Goal: Task Accomplishment & Management: Manage account settings

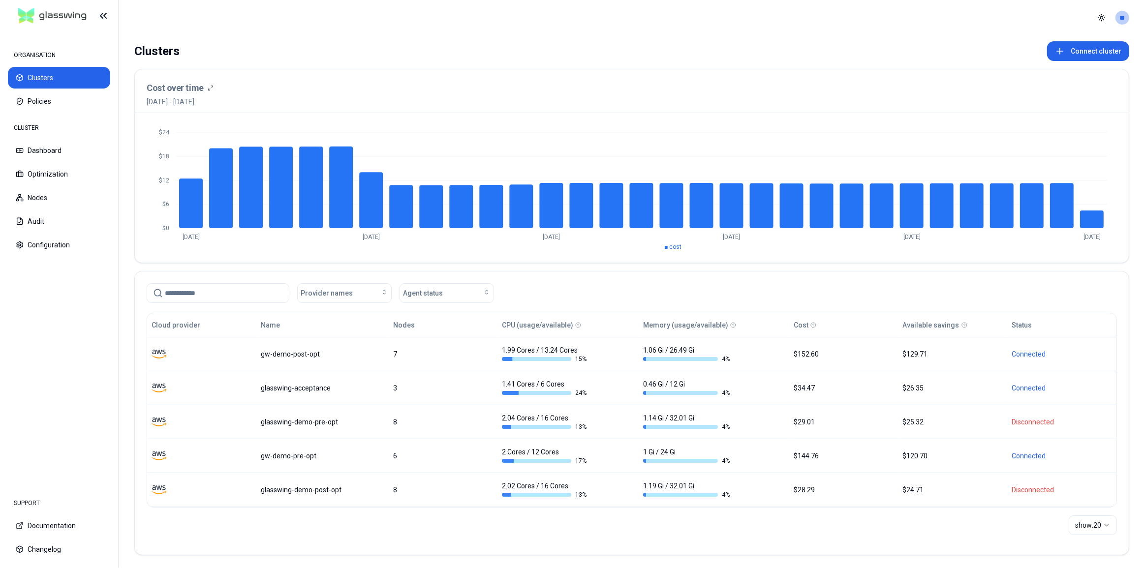
scroll to position [3, 0]
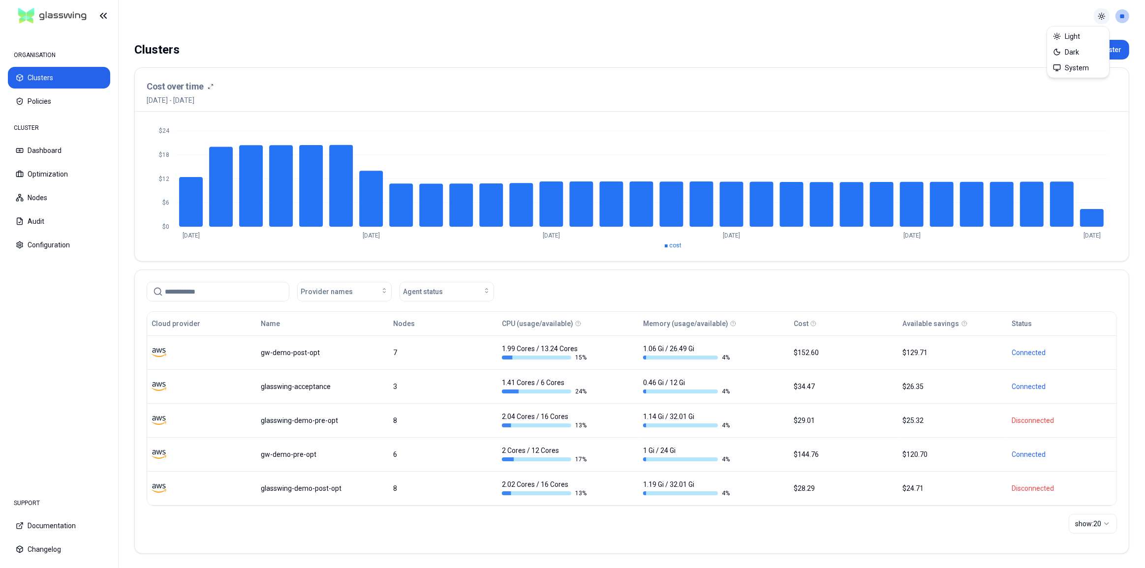
click at [1105, 14] on html "ORGANISATION Clusters Policies CLUSTER Dashboard Optimization Nodes Audit Confi…" at bounding box center [572, 284] width 1145 height 568
click at [1079, 48] on div "Dark" at bounding box center [1078, 52] width 58 height 16
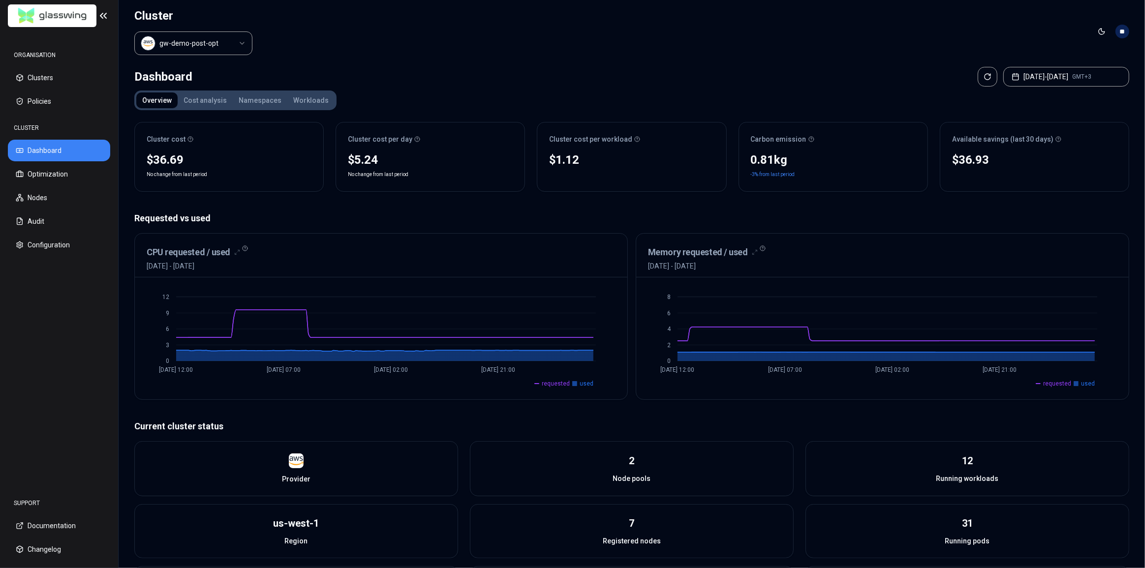
click at [199, 46] on html "ORGANISATION Clusters Policies CLUSTER Dashboard Optimization Nodes Audit Confi…" at bounding box center [572, 284] width 1145 height 568
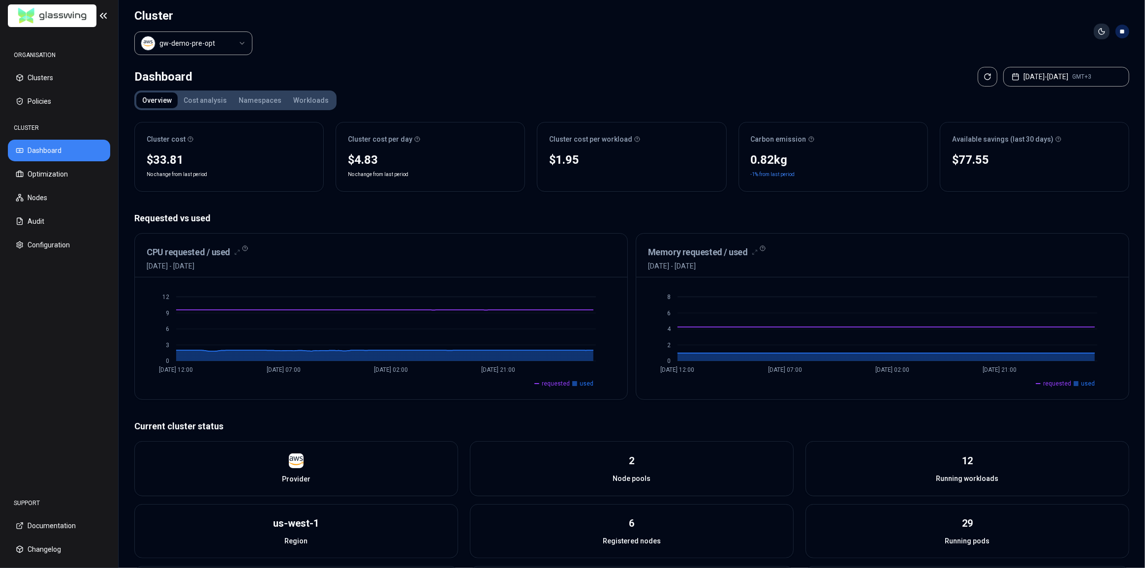
click at [1099, 28] on html "ORGANISATION Clusters Policies CLUSTER Dashboard Optimization Nodes Audit Confi…" at bounding box center [572, 284] width 1145 height 568
click at [1067, 53] on span "Light" at bounding box center [1071, 52] width 15 height 10
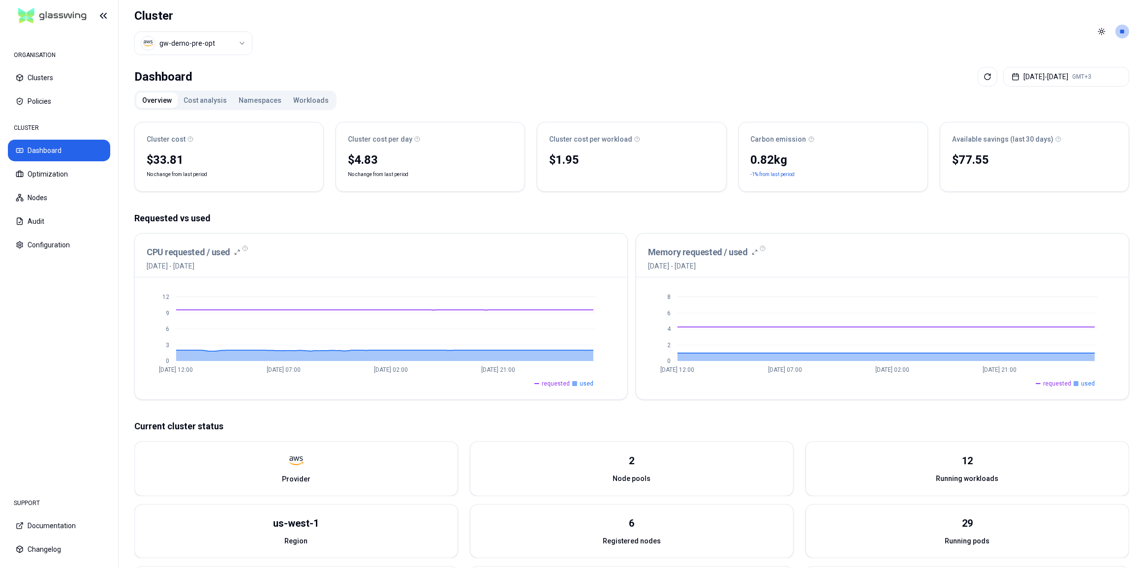
click at [829, 42] on header "Cluster gw-demo-pre-opt Toggle theme **" at bounding box center [632, 31] width 1026 height 63
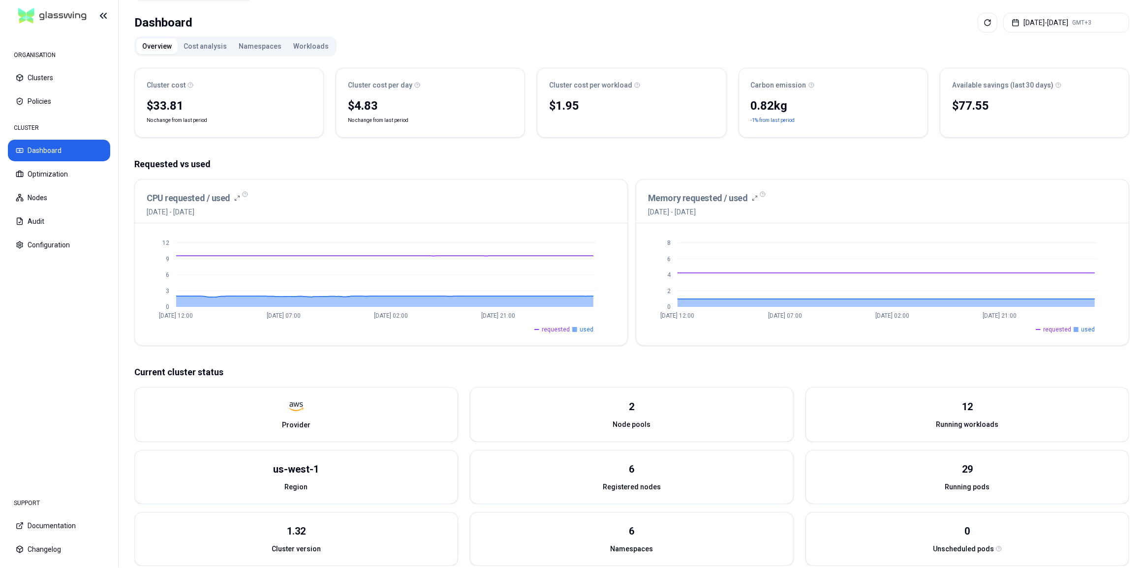
scroll to position [155, 0]
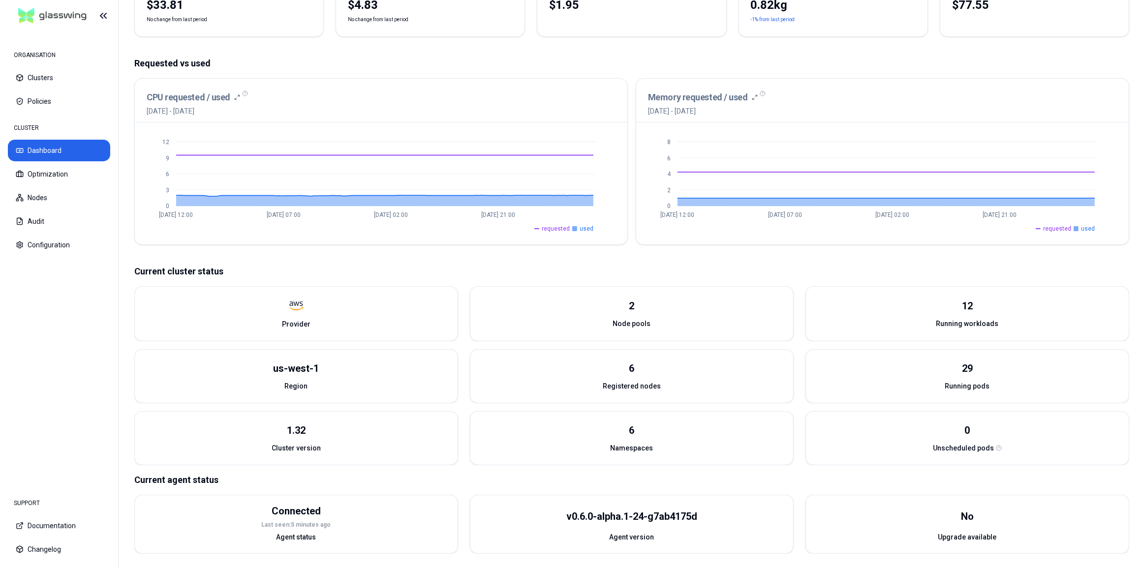
click at [643, 333] on div "Node pools" at bounding box center [631, 327] width 323 height 28
click at [629, 520] on div "v0.6.0-alpha.1-24-g7ab4175d" at bounding box center [631, 517] width 131 height 14
click at [298, 513] on div "Connected" at bounding box center [296, 511] width 49 height 14
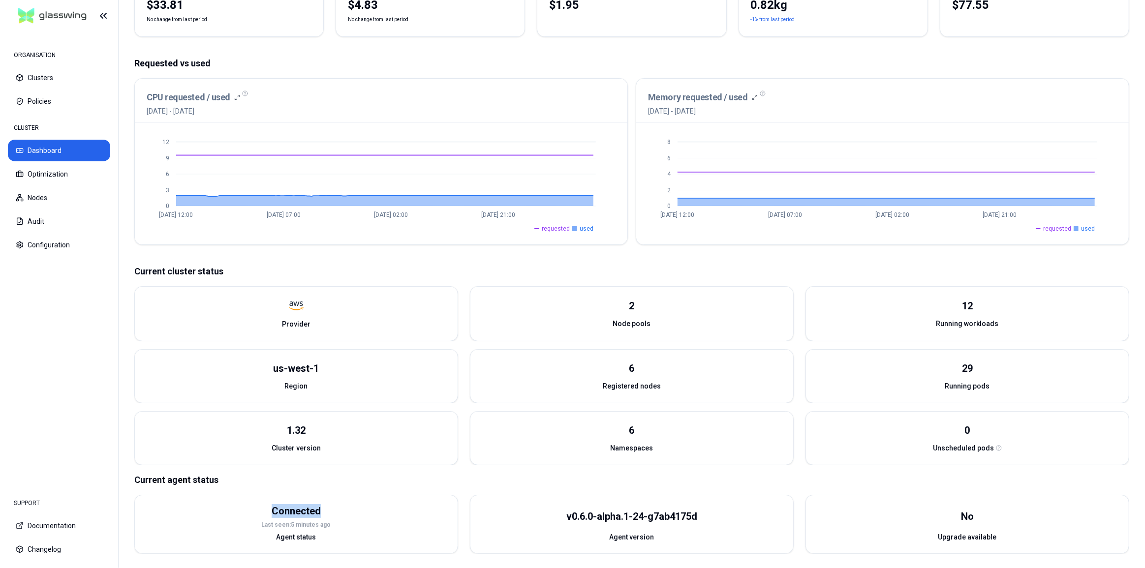
click at [298, 513] on div "Connected" at bounding box center [296, 511] width 49 height 14
click at [956, 330] on div "Running workloads" at bounding box center [967, 327] width 323 height 28
click at [965, 387] on span "Running pods" at bounding box center [967, 386] width 45 height 10
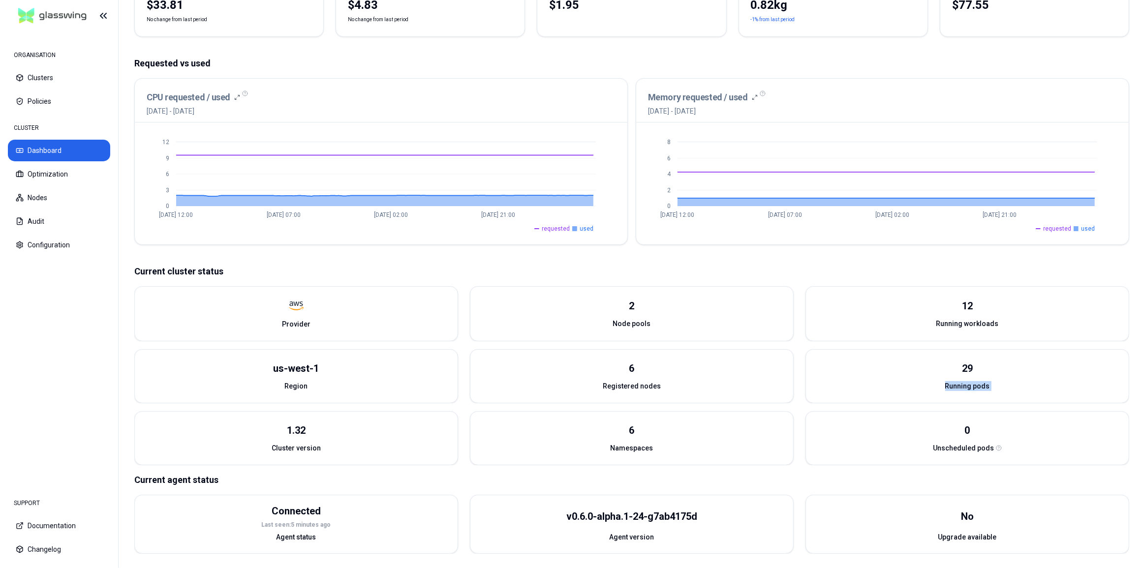
click at [965, 387] on span "Running pods" at bounding box center [967, 386] width 45 height 10
drag, startPoint x: 299, startPoint y: 316, endPoint x: 295, endPoint y: 320, distance: 5.2
click at [299, 317] on div "Provider" at bounding box center [296, 327] width 323 height 28
click at [294, 320] on span "Provider" at bounding box center [296, 324] width 29 height 10
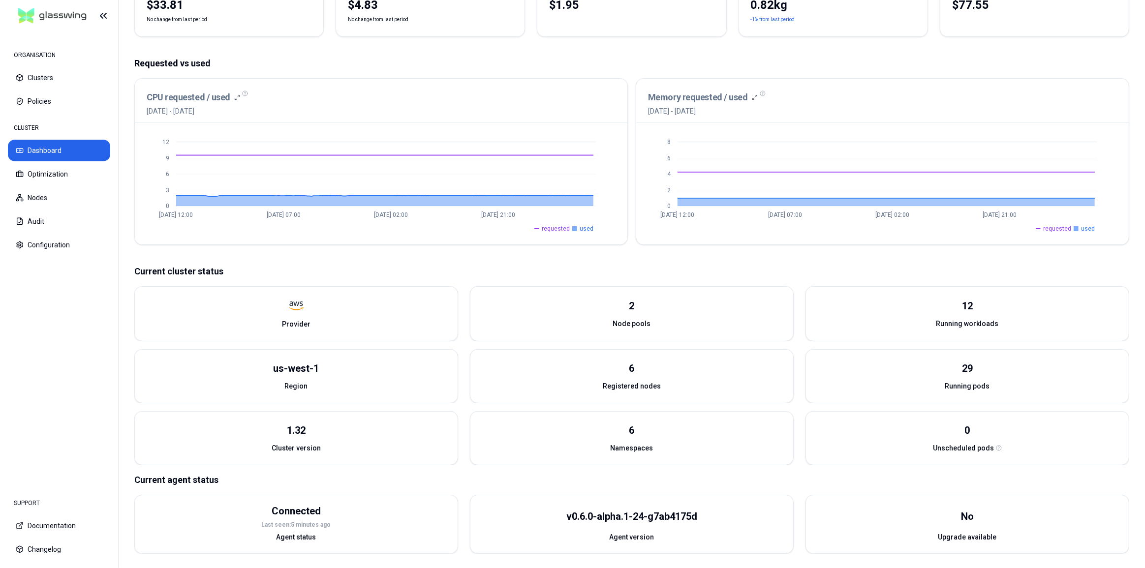
click at [296, 376] on div "Region" at bounding box center [296, 389] width 323 height 28
click at [292, 364] on div "us-west-1" at bounding box center [296, 369] width 46 height 14
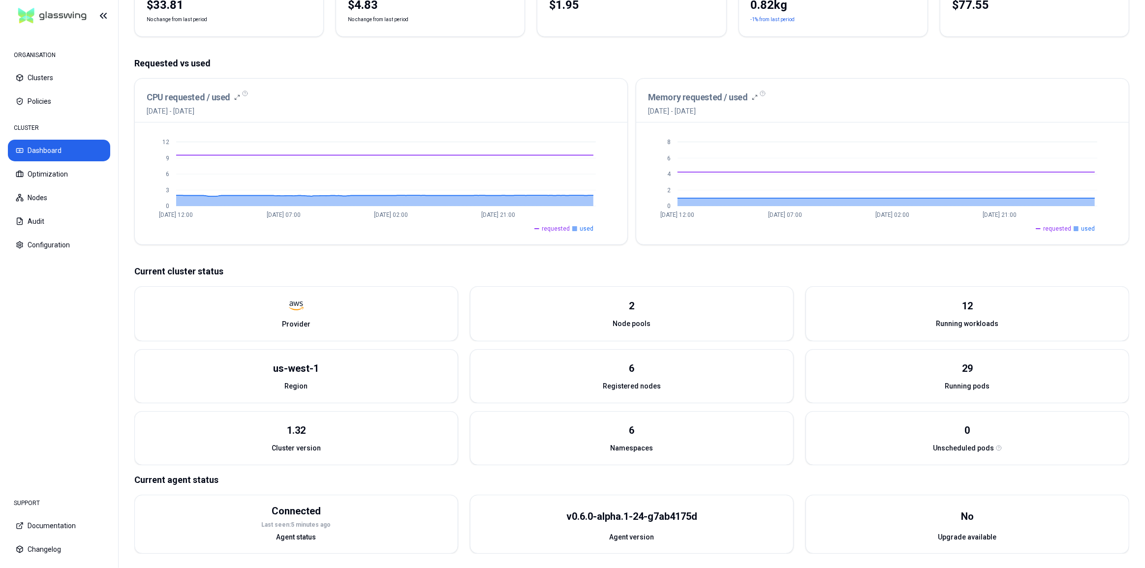
click at [636, 373] on div "6" at bounding box center [631, 363] width 323 height 26
click at [639, 389] on span "Registered nodes" at bounding box center [632, 386] width 58 height 10
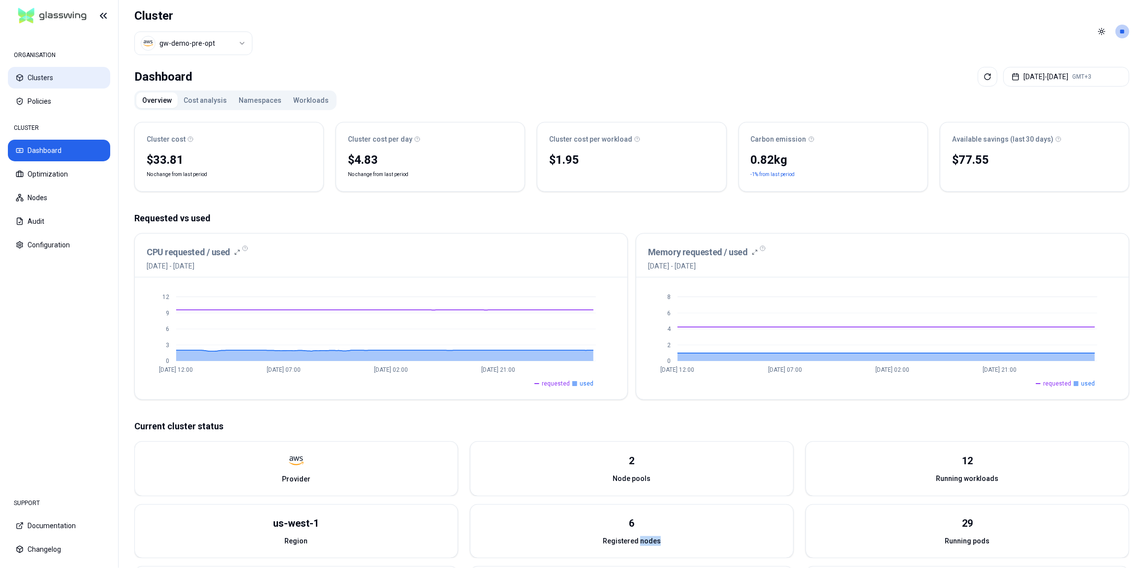
click at [56, 78] on button "Clusters" at bounding box center [59, 78] width 102 height 22
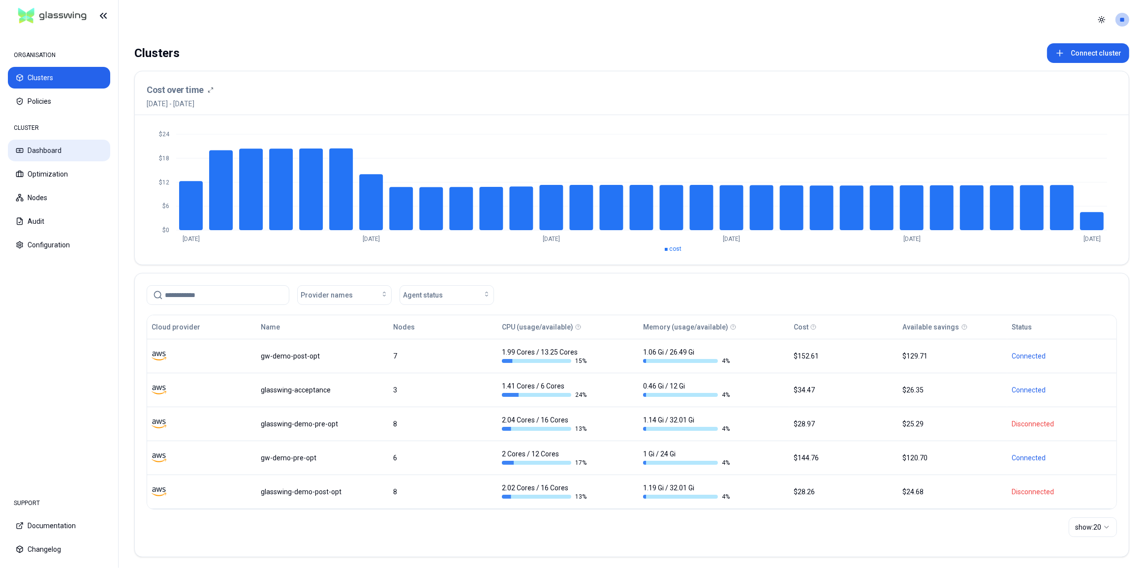
click at [40, 150] on button "Dashboard" at bounding box center [59, 151] width 102 height 22
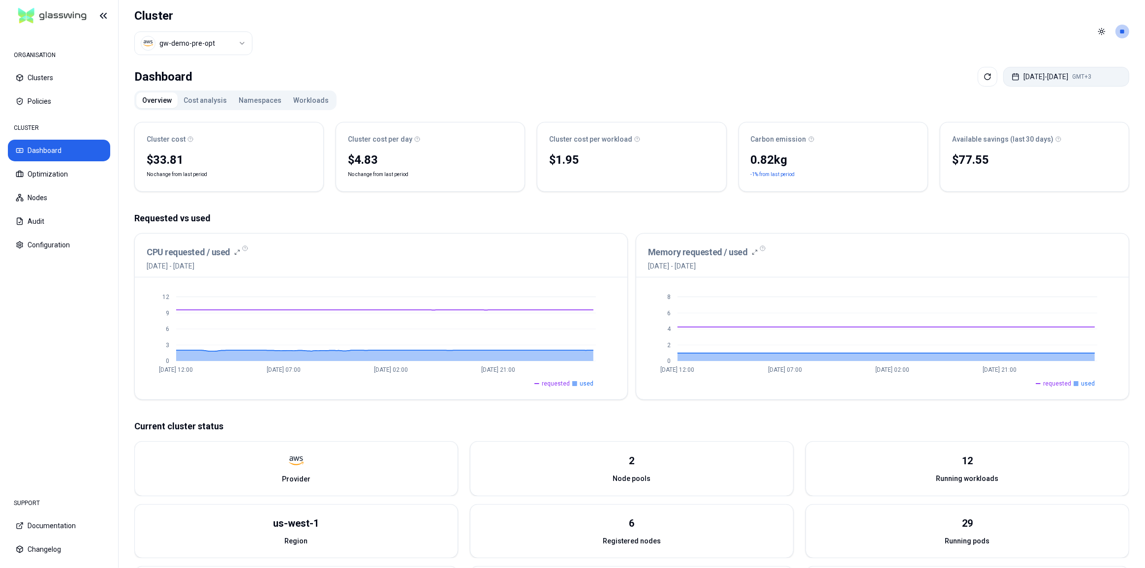
click at [1021, 81] on button "Aug 22, 2025 - Aug 29, 2025 GMT+3" at bounding box center [1066, 77] width 126 height 20
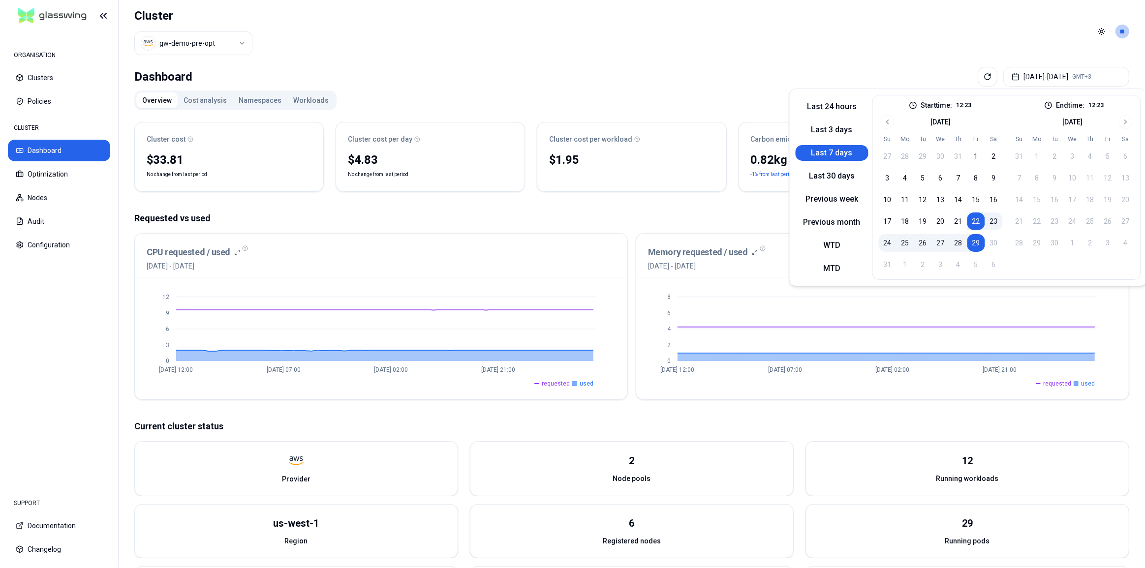
click at [645, 21] on header "Cluster gw-demo-pre-opt Toggle theme **" at bounding box center [632, 31] width 1026 height 63
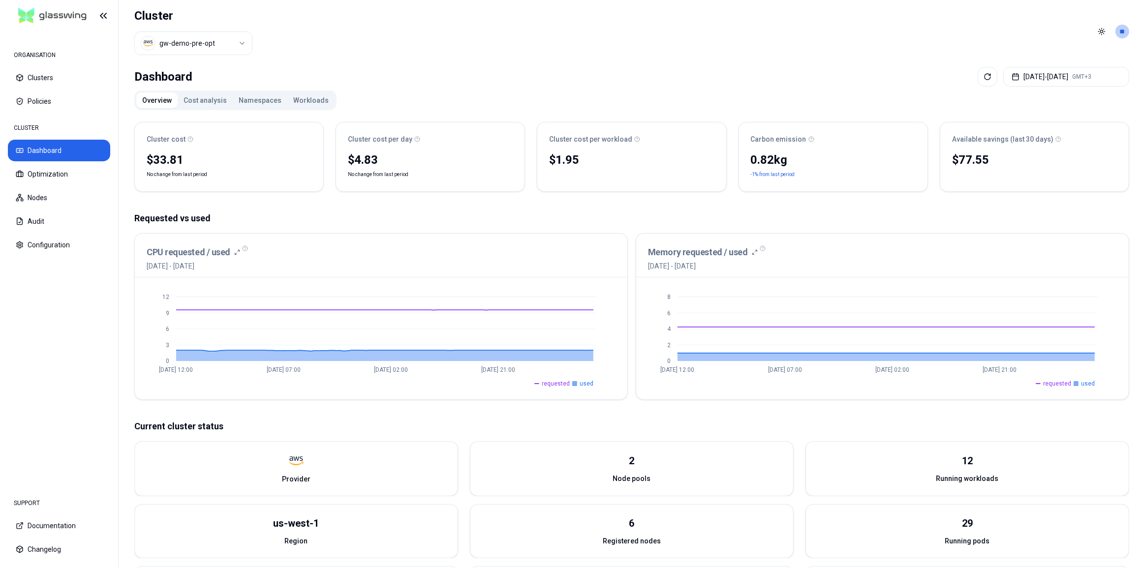
click at [211, 101] on button "Cost analysis" at bounding box center [205, 100] width 55 height 16
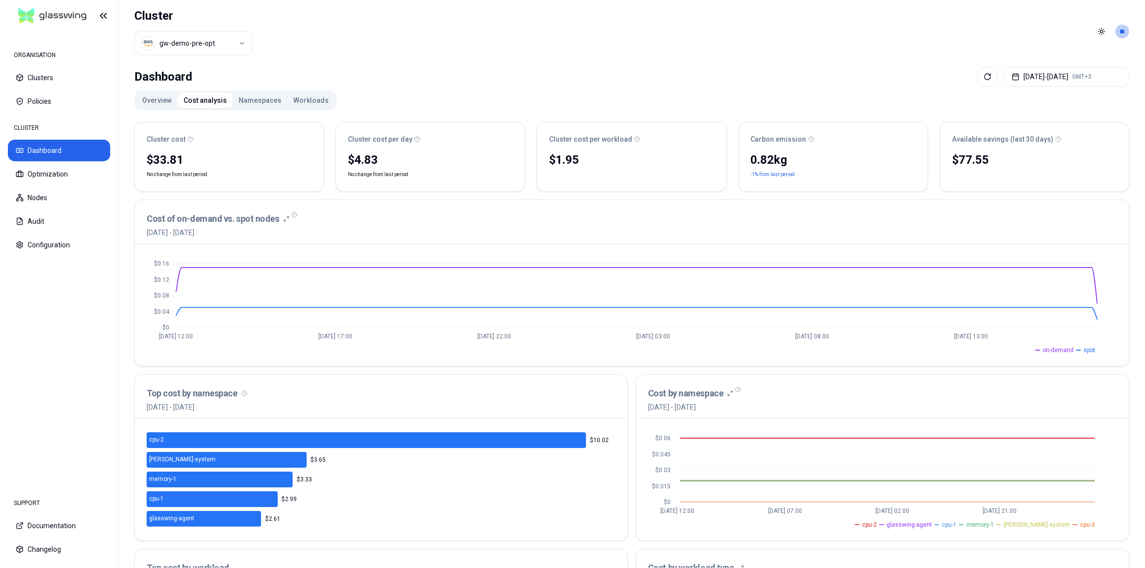
click at [245, 102] on button "Namespaces" at bounding box center [260, 100] width 55 height 16
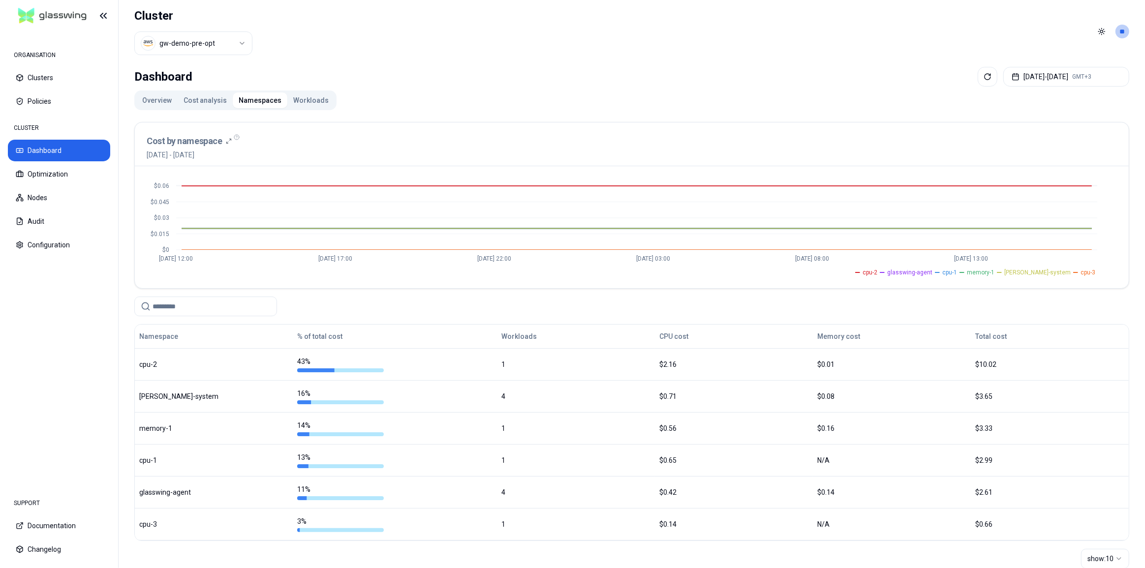
click at [310, 99] on button "Workloads" at bounding box center [310, 100] width 47 height 16
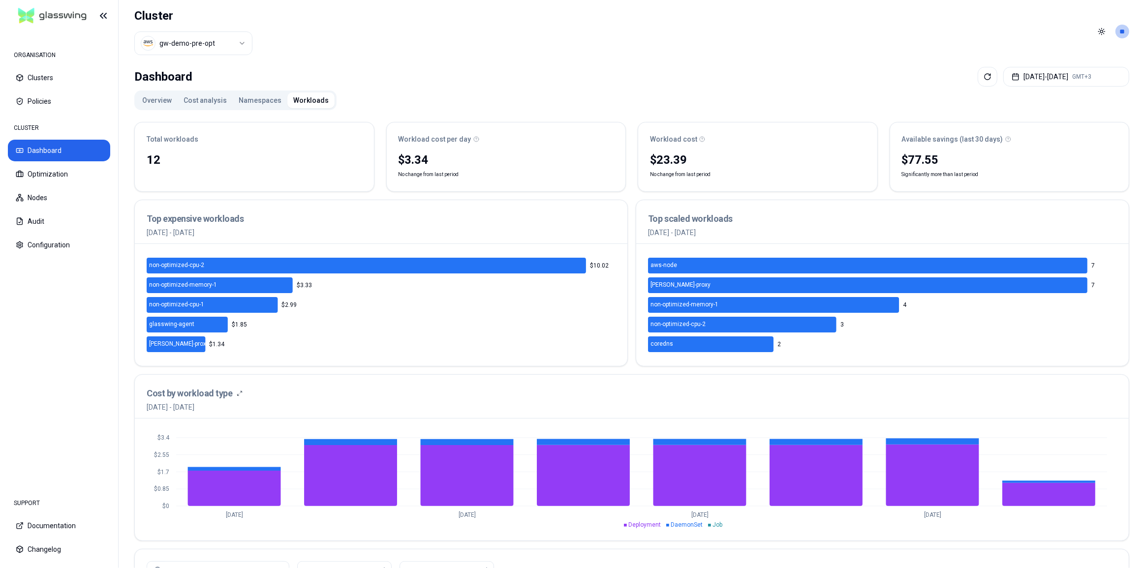
click at [221, 44] on html "ORGANISATION Clusters Policies CLUSTER Dashboard Optimization Nodes Audit Confi…" at bounding box center [572, 284] width 1145 height 568
click at [323, 63] on html "ORGANISATION Clusters Policies CLUSTER Dashboard Optimization Nodes Audit Confi…" at bounding box center [572, 284] width 1145 height 568
click at [60, 173] on button "Optimization" at bounding box center [59, 174] width 102 height 22
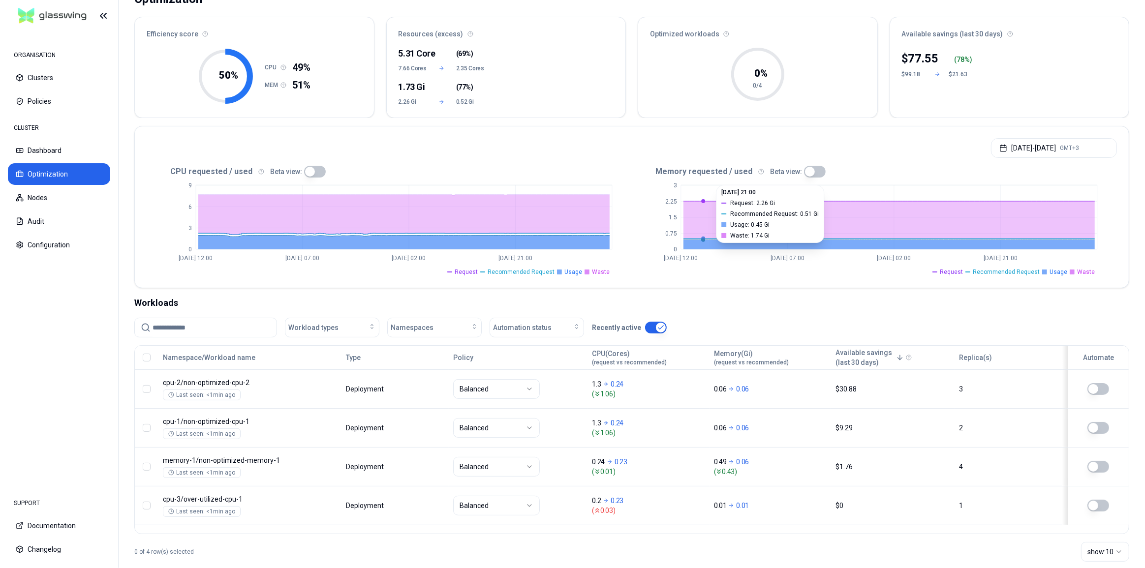
scroll to position [94, 0]
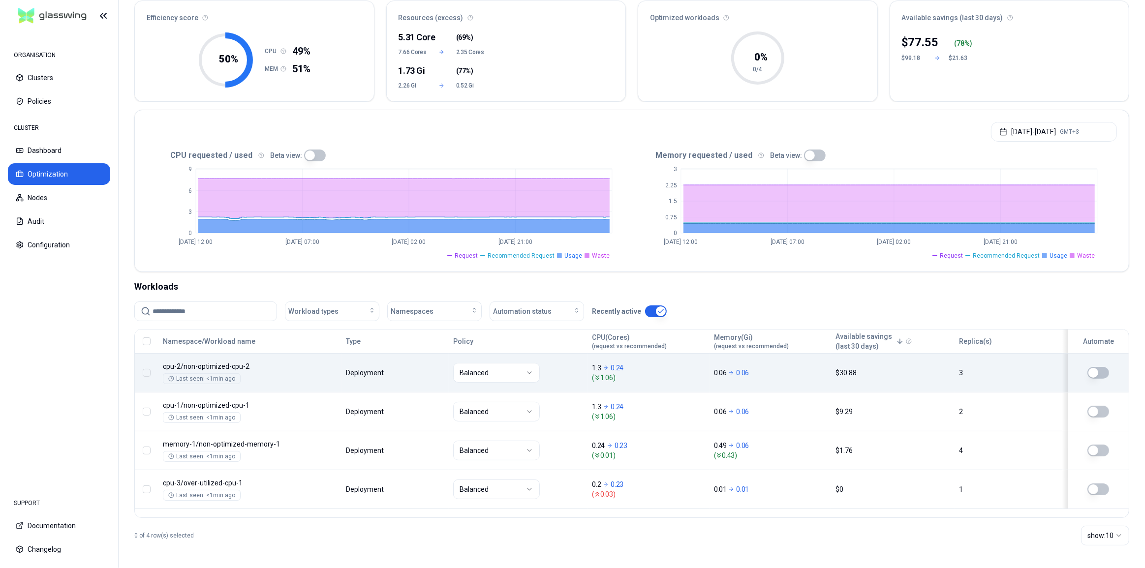
click at [809, 377] on body "ORGANISATION Clusters Policies CLUSTER Dashboard Optimization Nodes Audit Confi…" at bounding box center [572, 284] width 1145 height 568
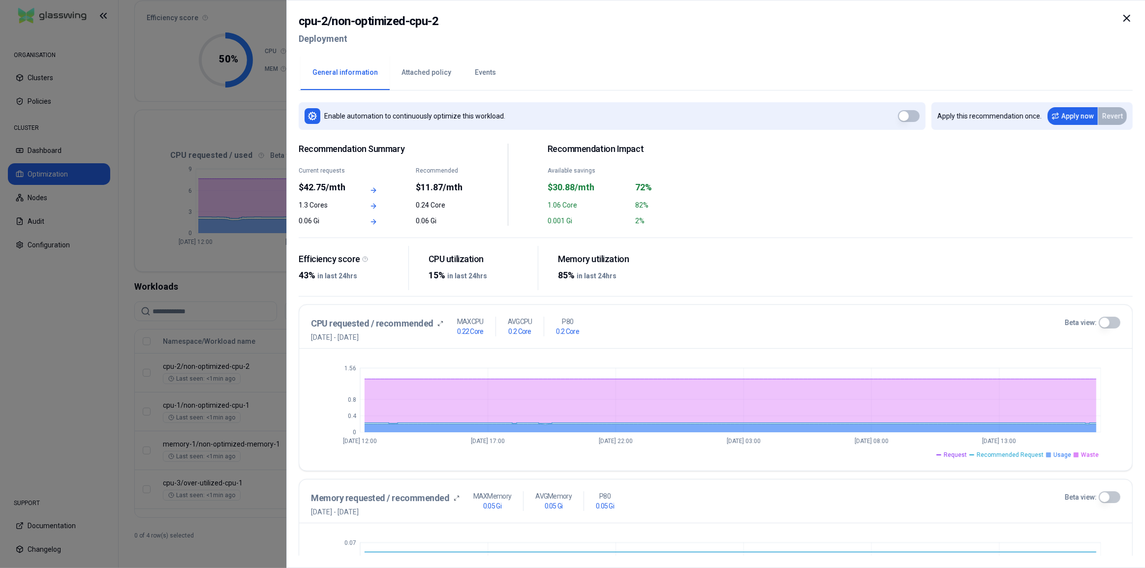
click at [1124, 15] on icon at bounding box center [1126, 18] width 6 height 6
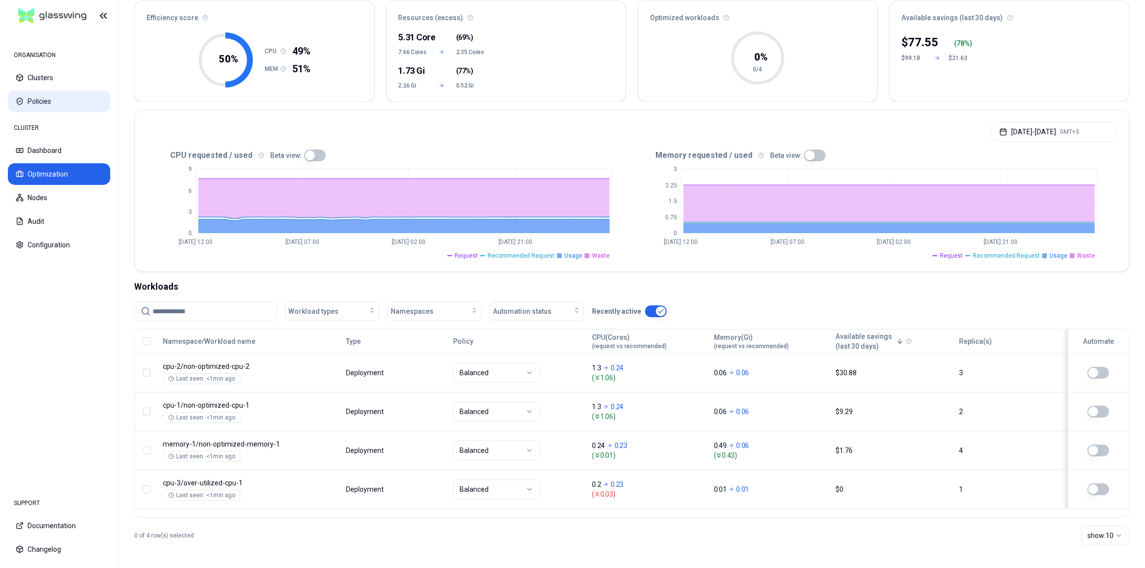
click at [35, 99] on button "Policies" at bounding box center [59, 102] width 102 height 22
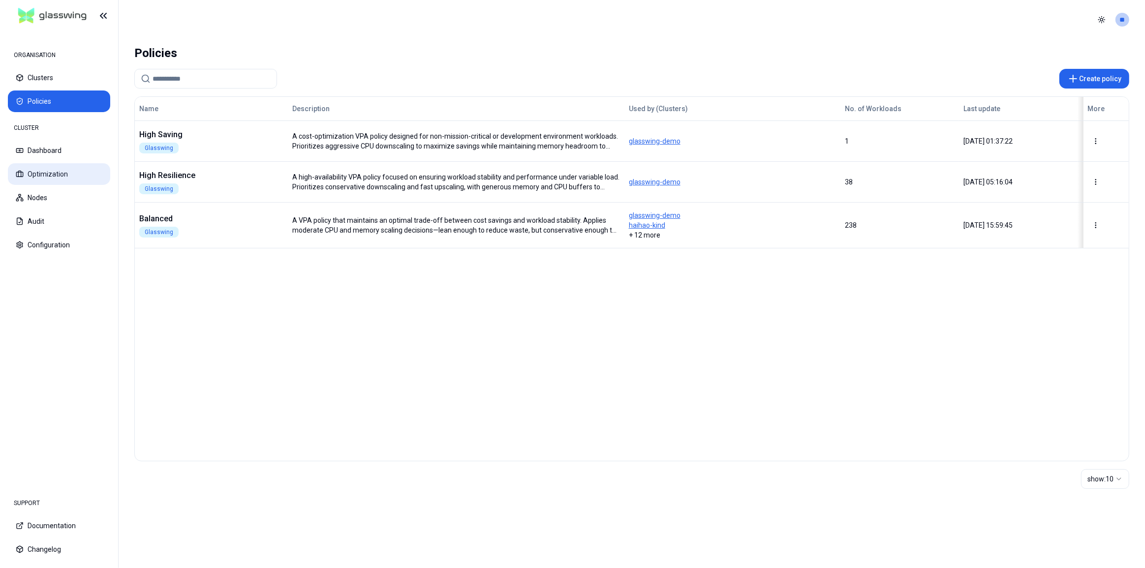
click at [59, 167] on button "Optimization" at bounding box center [59, 174] width 102 height 22
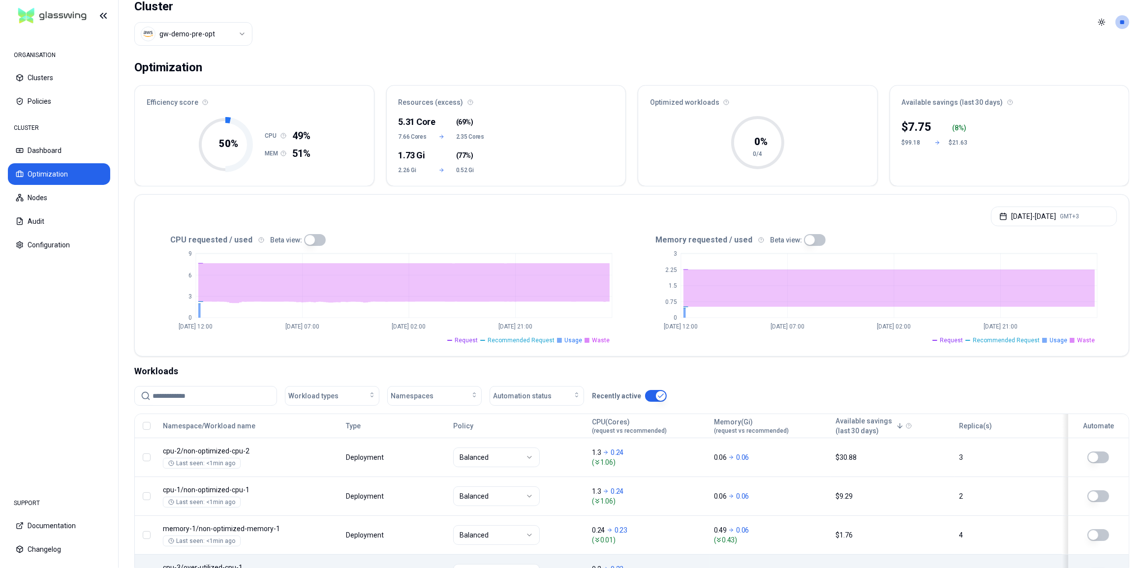
scroll to position [94, 0]
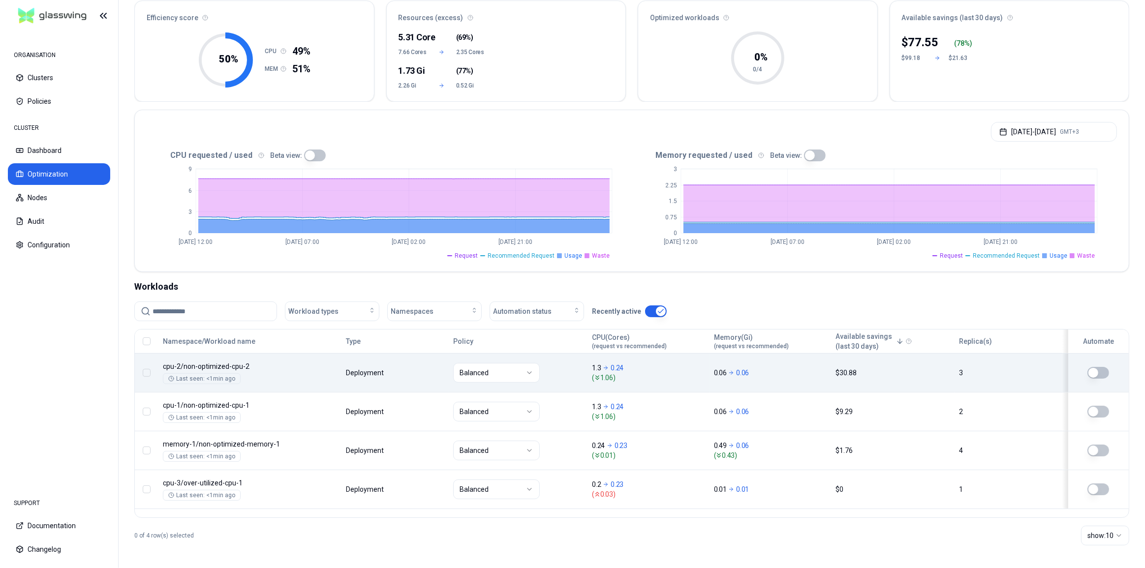
click at [1097, 371] on button "button" at bounding box center [1098, 373] width 22 height 12
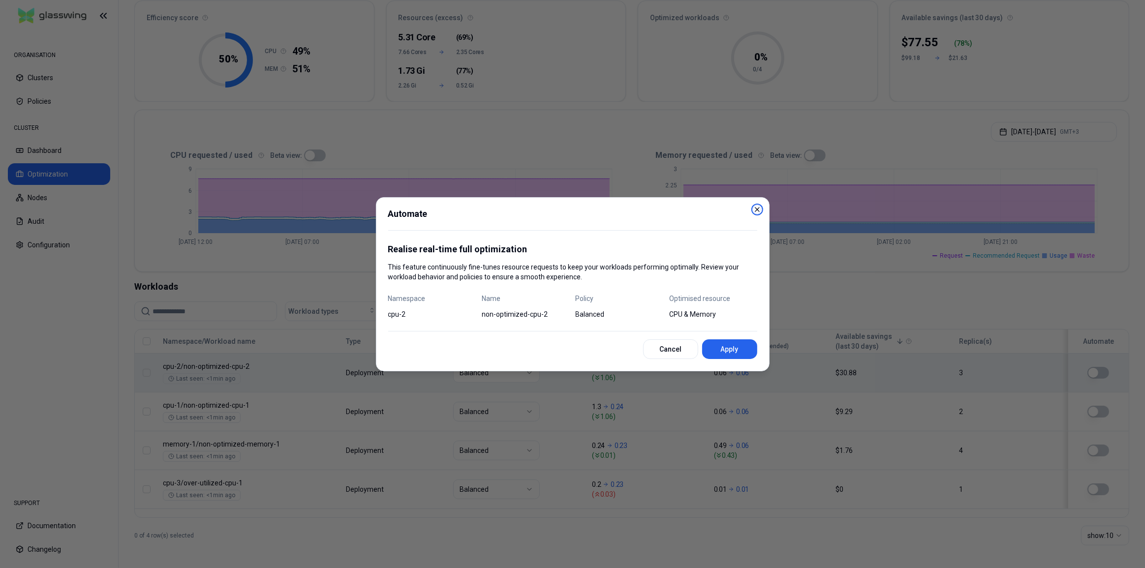
click at [755, 208] on icon "button" at bounding box center [757, 210] width 4 height 4
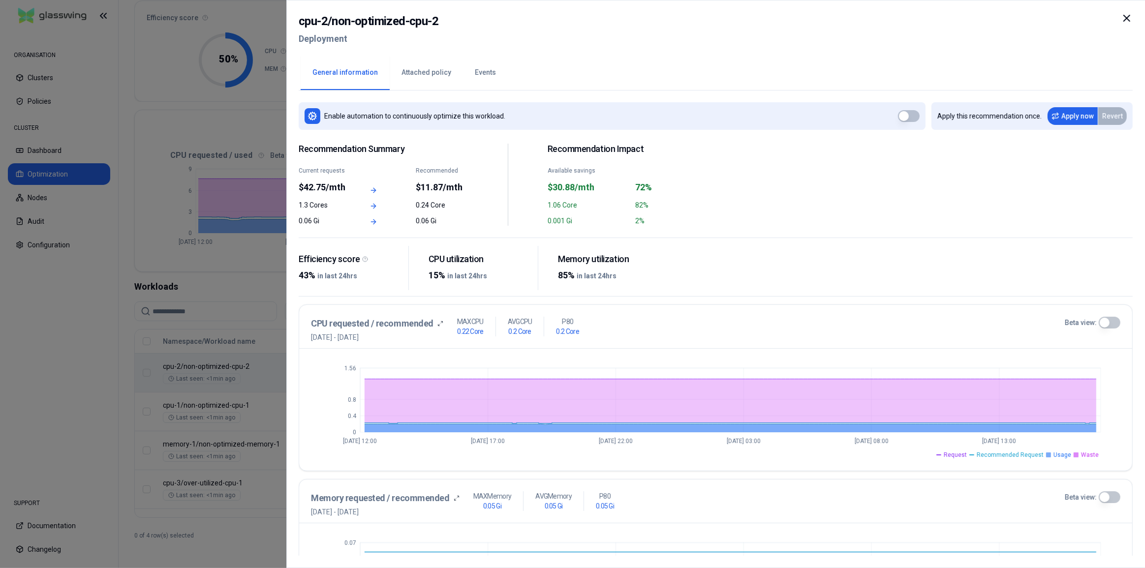
click at [1126, 18] on icon at bounding box center [1126, 18] width 6 height 6
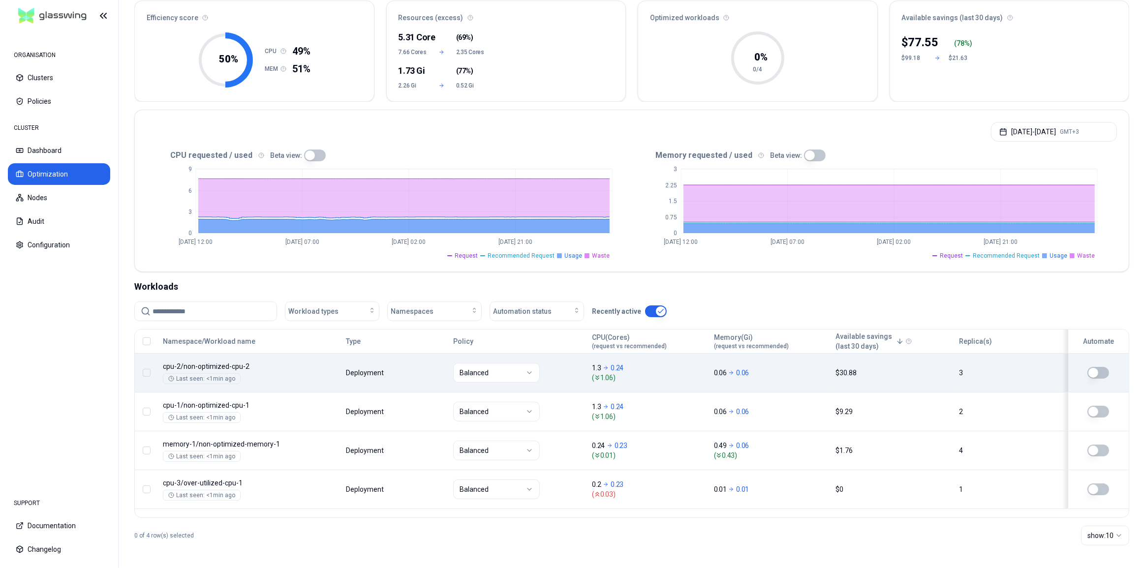
click at [1014, 379] on body "ORGANISATION Clusters Policies CLUSTER Dashboard Optimization Nodes Audit Confi…" at bounding box center [572, 284] width 1145 height 568
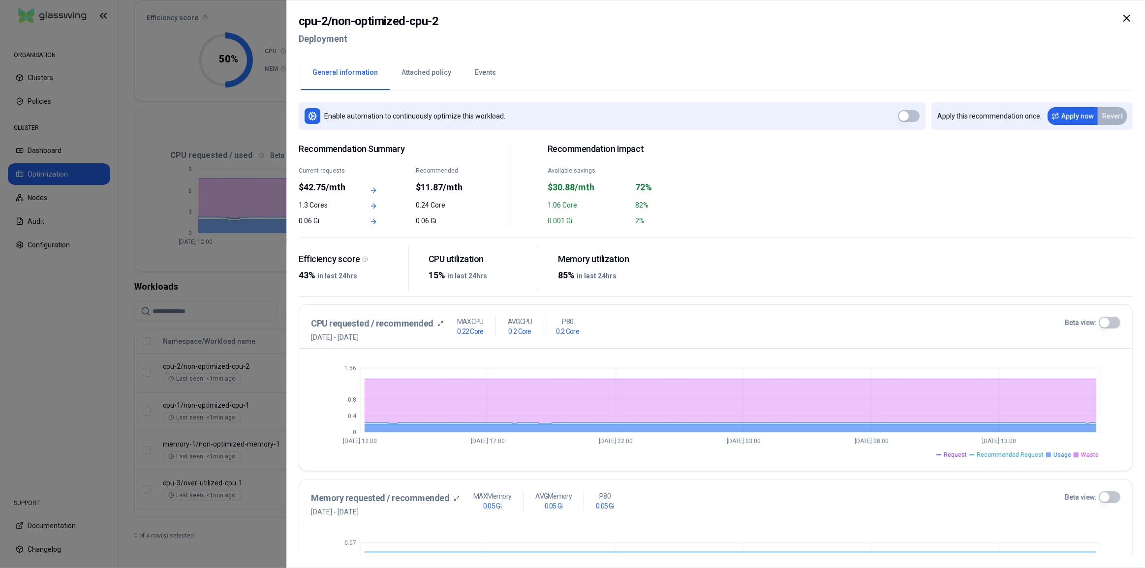
click at [1127, 17] on icon at bounding box center [1126, 18] width 6 height 6
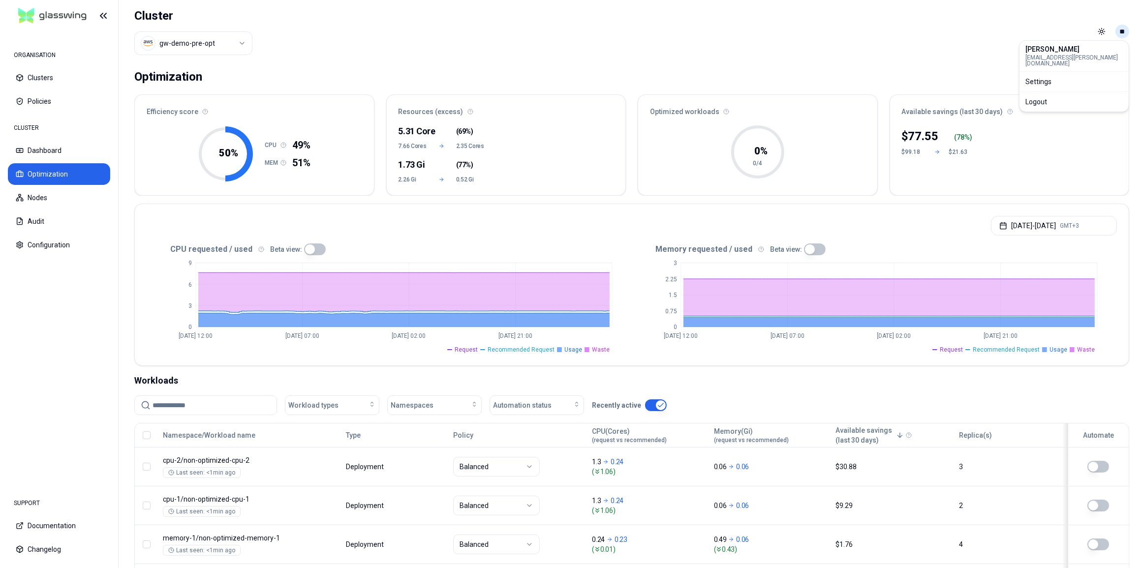
click at [1123, 33] on html "ORGANISATION Clusters Policies CLUSTER Dashboard Optimization Nodes Audit Confi…" at bounding box center [572, 284] width 1145 height 568
click at [1067, 94] on div "Logout" at bounding box center [1073, 102] width 105 height 16
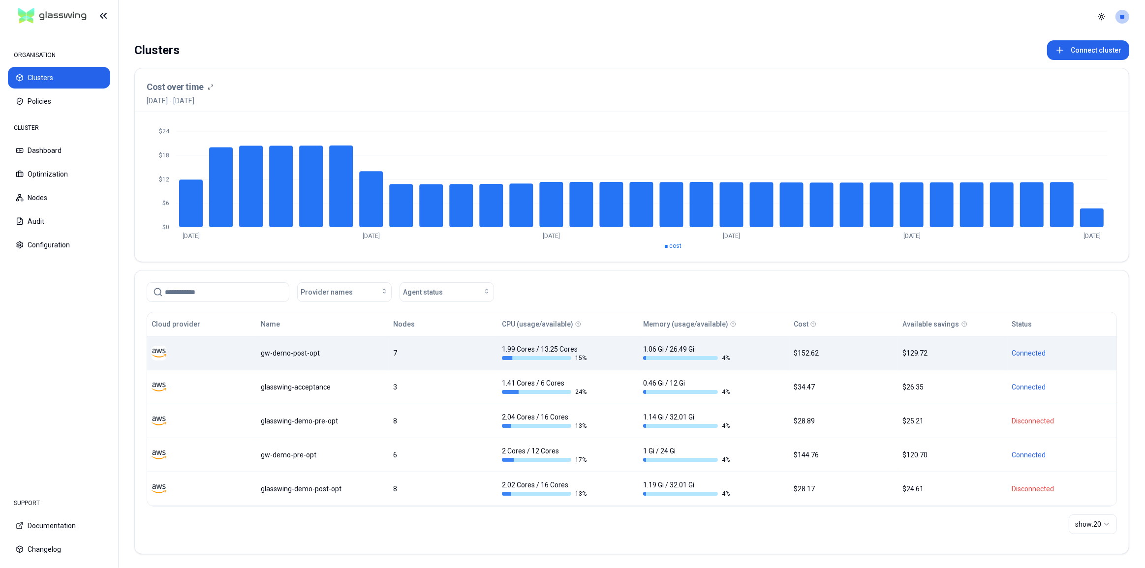
scroll to position [3, 0]
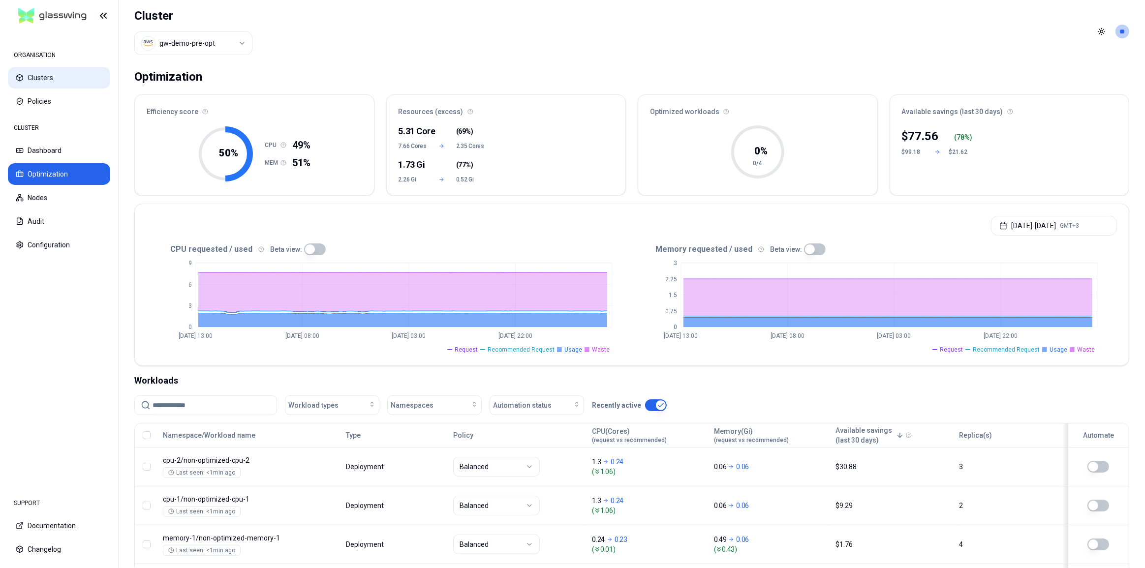
click at [46, 77] on button "Clusters" at bounding box center [59, 78] width 102 height 22
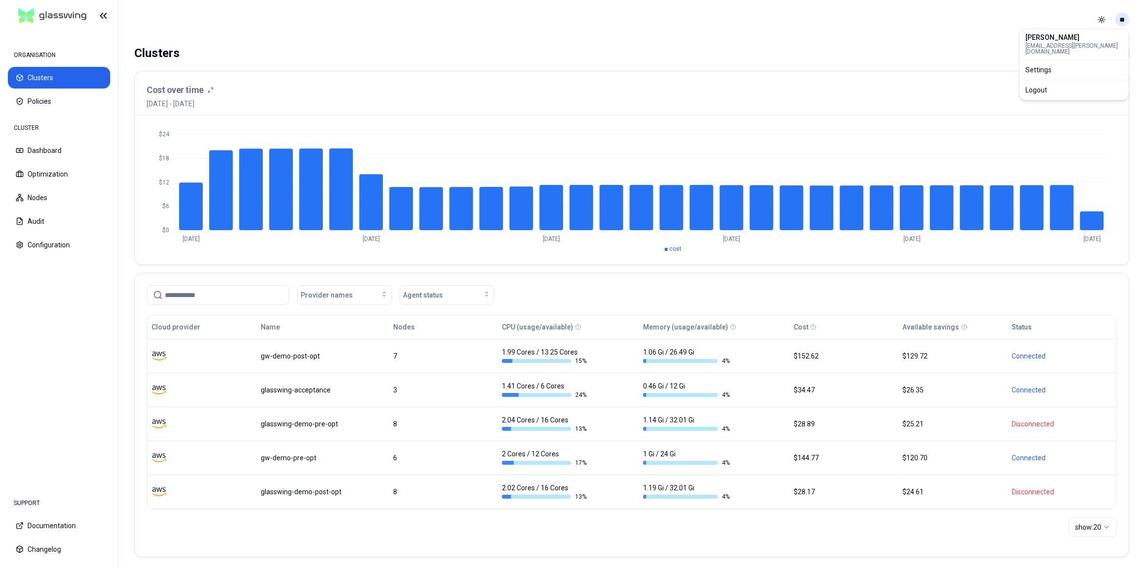
click at [1121, 22] on html "ORGANISATION Clusters Policies CLUSTER Dashboard Optimization Nodes Audit Confi…" at bounding box center [572, 284] width 1145 height 568
click at [1072, 86] on div "Logout" at bounding box center [1073, 90] width 105 height 16
